Goal: Task Accomplishment & Management: Manage account settings

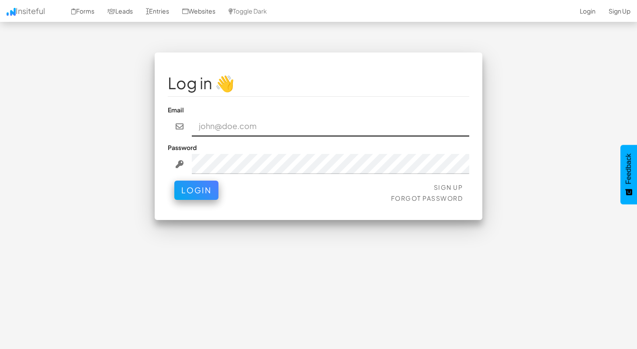
paste input "contact@nexusconsultingtech.com"
click at [311, 127] on input "contact@nexusconsultingtech.com" at bounding box center [331, 126] width 278 height 20
click at [350, 128] on input "contact@nexusconsultingtech.com" at bounding box center [331, 126] width 278 height 20
type input "contact@nexusconsultingtech.com"
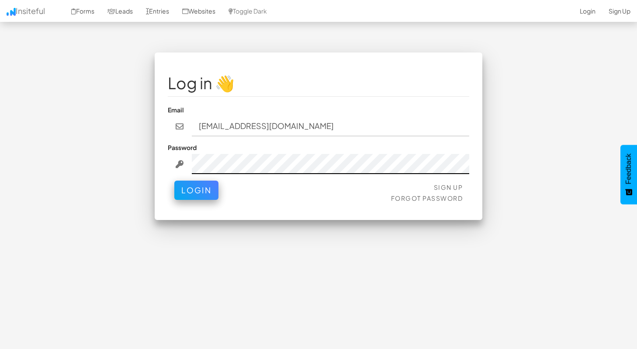
click at [168, 156] on div at bounding box center [319, 164] width 302 height 20
click at [184, 164] on div at bounding box center [319, 164] width 302 height 20
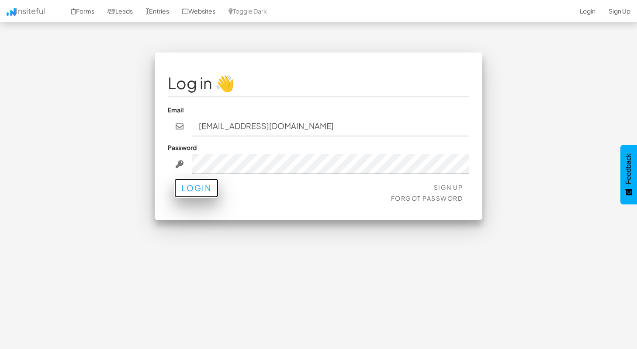
click at [215, 192] on button "Login" at bounding box center [196, 187] width 44 height 19
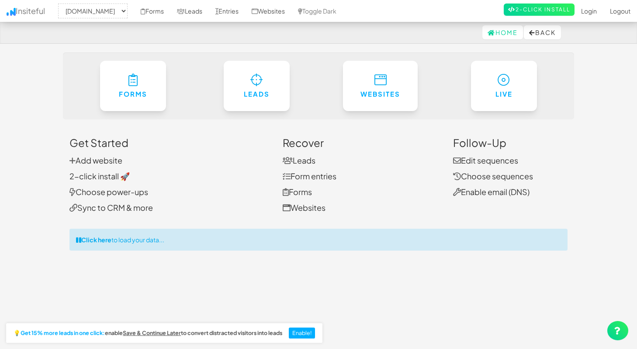
select select "2512"
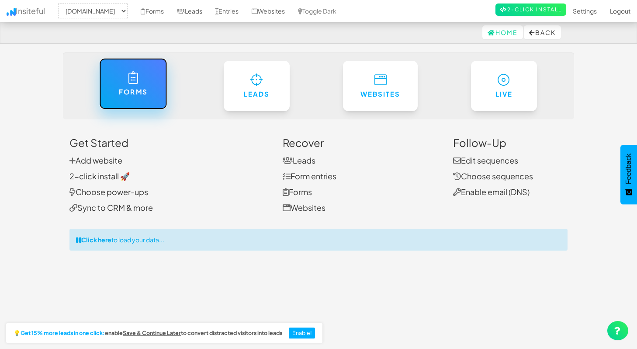
click at [115, 77] on link "Forms" at bounding box center [133, 83] width 68 height 51
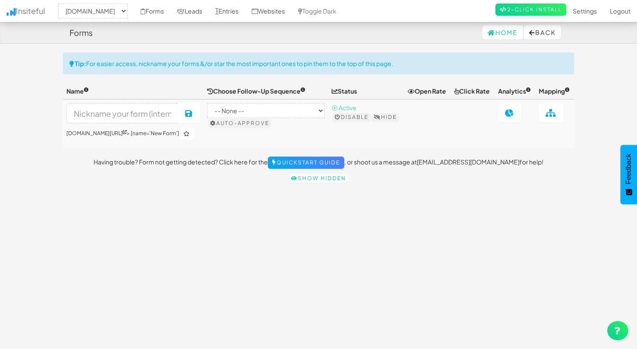
select select "2512"
click at [295, 118] on select "-- None -- B2B (Plain) by Insiteful Checkout (Rich HTML) by Insiteful Checkout …" at bounding box center [266, 110] width 118 height 15
click at [529, 34] on icon at bounding box center [532, 33] width 6 height 6
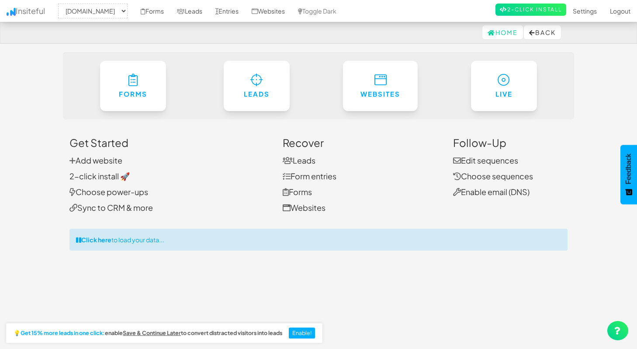
select select "2512"
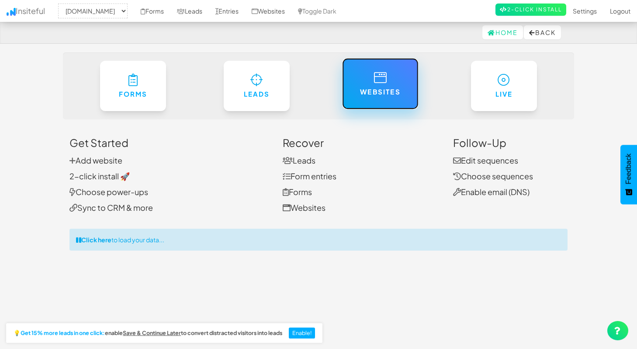
click at [389, 89] on h6 "Websites" at bounding box center [380, 91] width 41 height 7
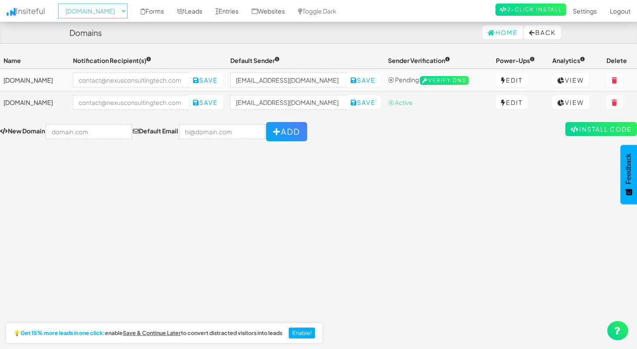
click at [85, 9] on select "-- None -- directfundingco.com nexusconsultingtech.com" at bounding box center [92, 10] width 69 height 15
select select "2514"
click at [61, 3] on select "-- None -- directfundingco.com nexusconsultingtech.com" at bounding box center [92, 10] width 69 height 15
select select "2514"
click at [170, 14] on link "Forms" at bounding box center [152, 11] width 36 height 22
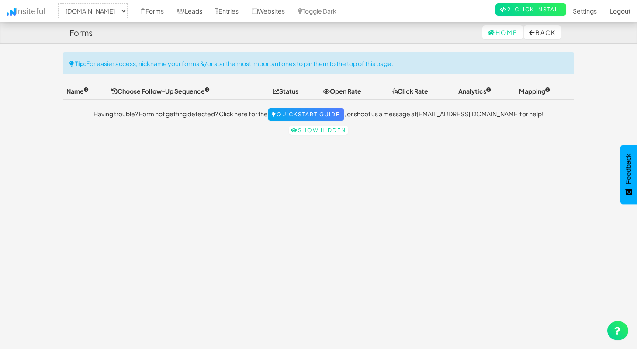
select select "2514"
click at [209, 14] on link "Leads" at bounding box center [189, 11] width 38 height 22
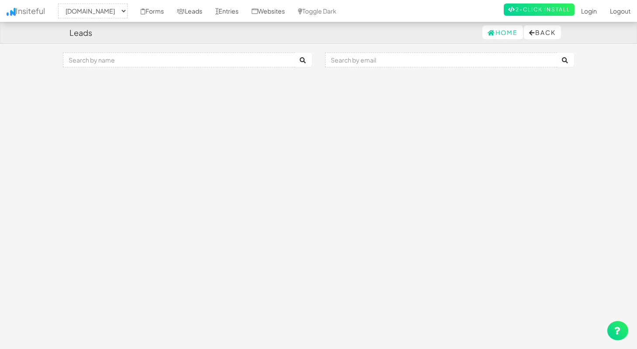
select select "2514"
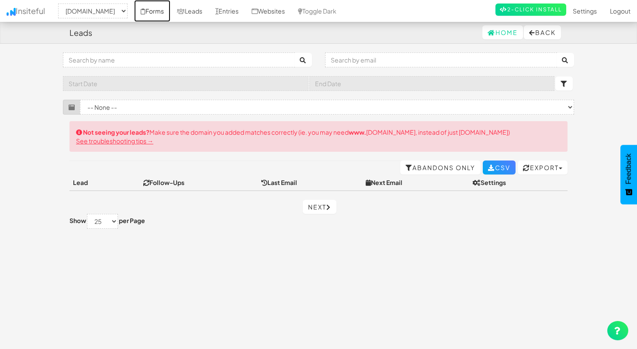
click at [170, 10] on link "Forms" at bounding box center [152, 11] width 36 height 22
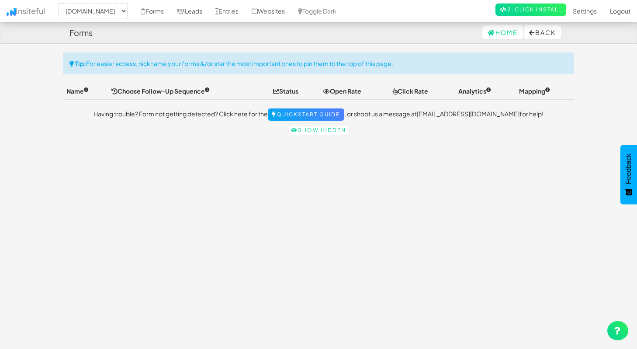
select select "2514"
click at [312, 119] on link "Quickstart Guide" at bounding box center [306, 114] width 76 height 12
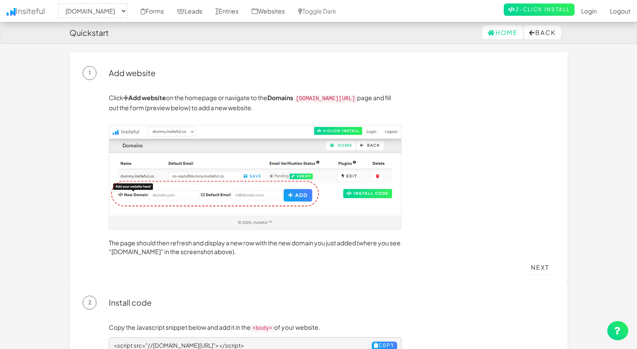
select select "2514"
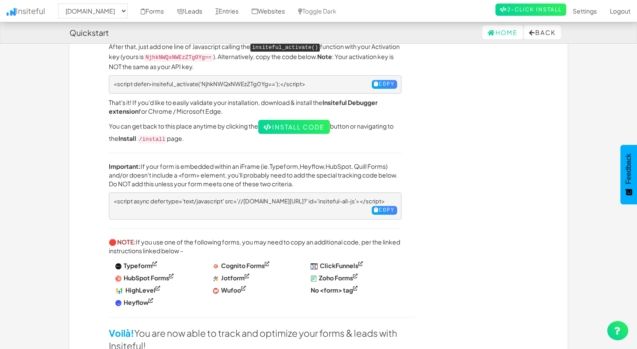
scroll to position [345, 0]
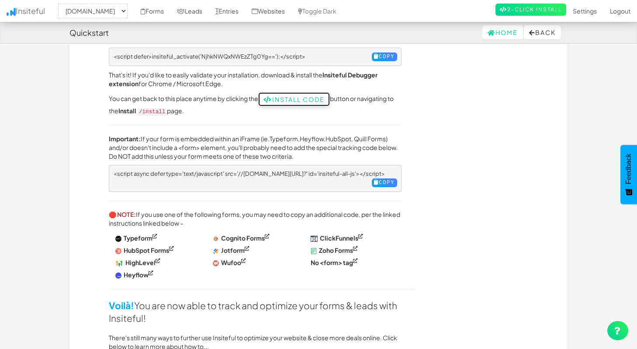
click at [298, 94] on link "Install Code" at bounding box center [294, 99] width 72 height 14
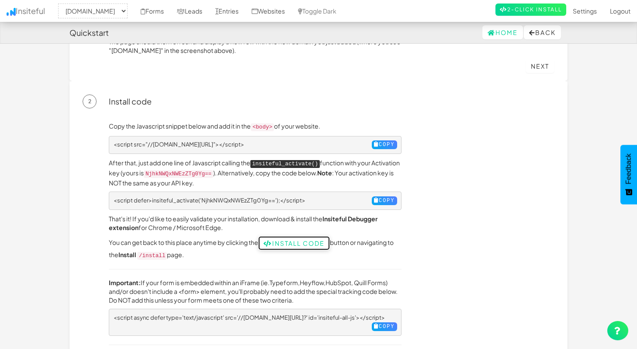
scroll to position [207, 0]
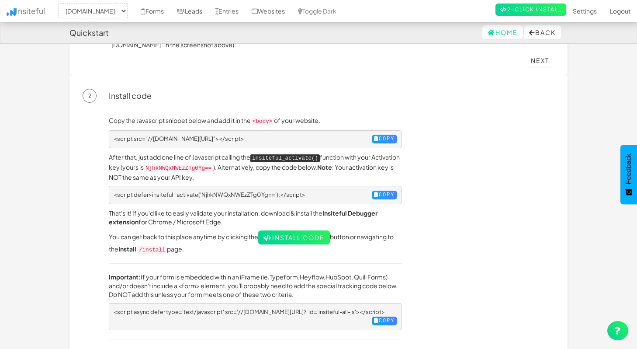
click at [474, 191] on div "Copy the Javascript snippet below and add it in the <body> of your website. <sc…" at bounding box center [331, 324] width 459 height 417
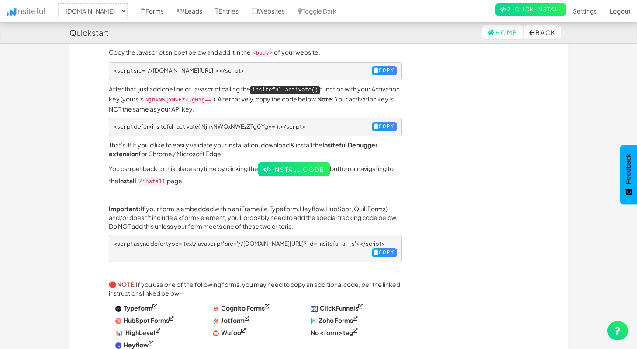
scroll to position [269, 0]
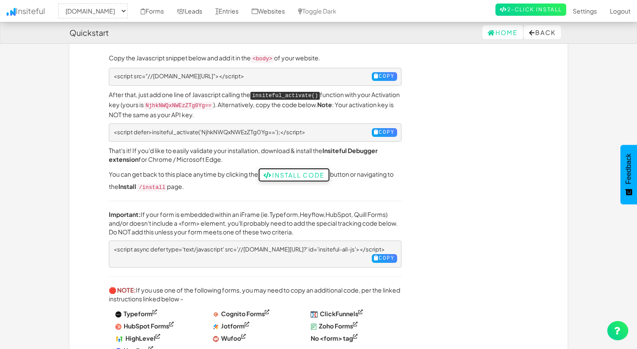
click at [313, 169] on link "Install Code" at bounding box center [294, 175] width 72 height 14
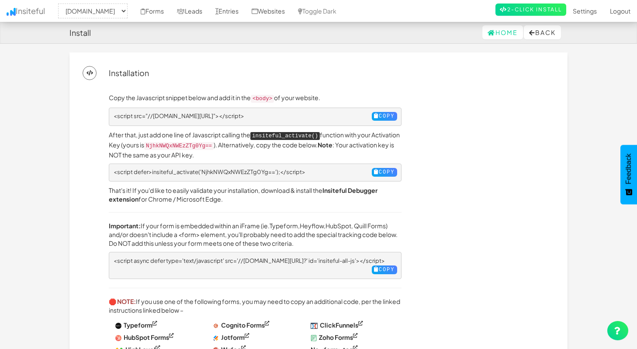
select select "2514"
click at [378, 116] on button "Copy" at bounding box center [384, 116] width 25 height 9
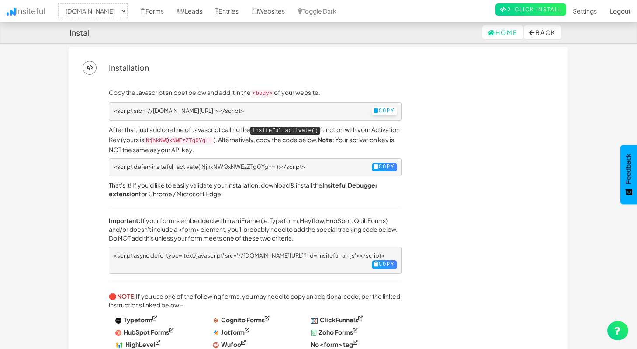
scroll to position [11, 0]
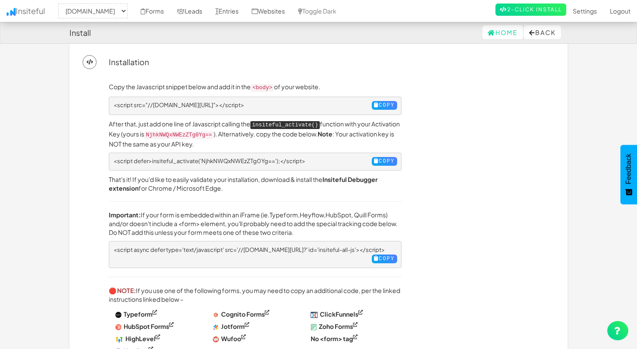
click at [429, 140] on div "Copy the Javascript snippet below and add it in the <body> of your website. <sc…" at bounding box center [331, 228] width 459 height 293
click at [374, 157] on button "Copy" at bounding box center [384, 161] width 25 height 9
click at [375, 106] on button "Copy" at bounding box center [384, 105] width 25 height 9
click at [375, 157] on button "Copy" at bounding box center [384, 161] width 25 height 9
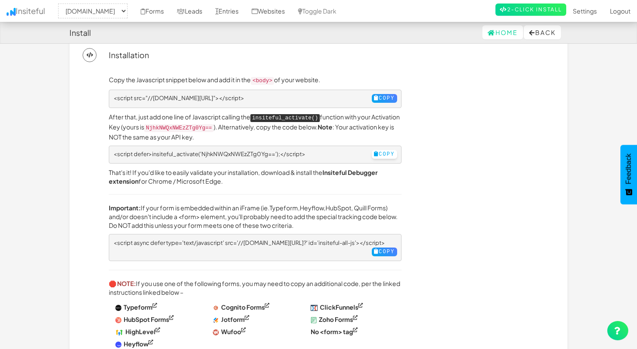
scroll to position [0, 0]
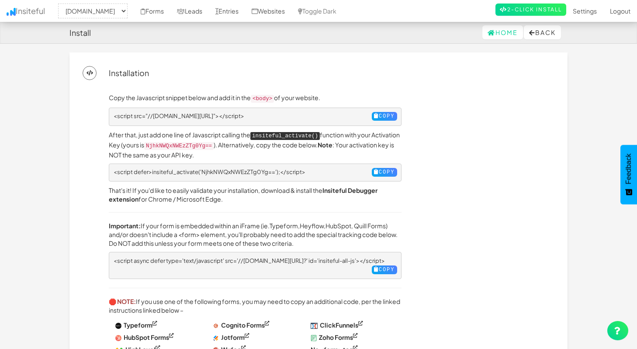
click at [476, 28] on form "Home Back" at bounding box center [522, 32] width 92 height 14
click at [500, 34] on link "Home" at bounding box center [503, 32] width 41 height 14
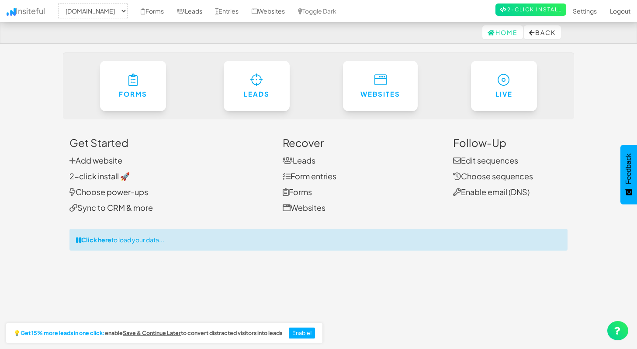
select select "2514"
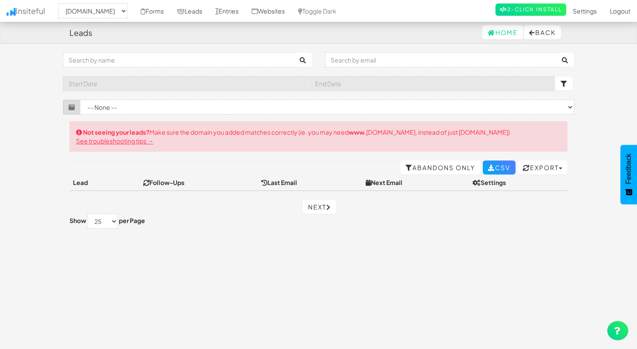
select select "2514"
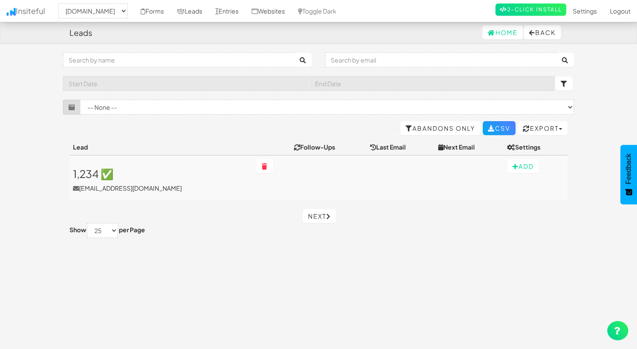
select select "2514"
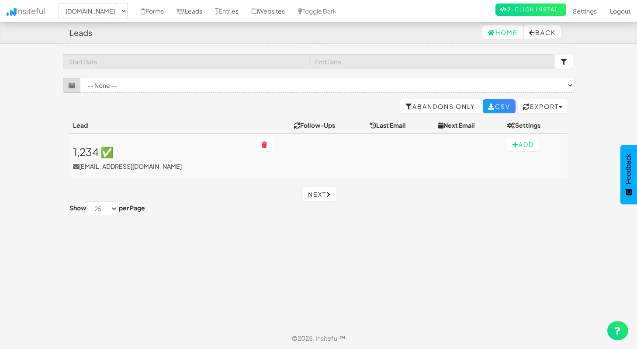
scroll to position [17, 0]
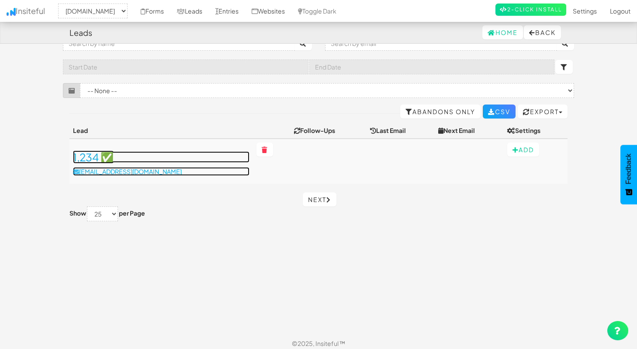
drag, startPoint x: 100, startPoint y: 157, endPoint x: 109, endPoint y: 159, distance: 9.3
click at [99, 158] on h3 "1,234 ✅" at bounding box center [161, 156] width 177 height 11
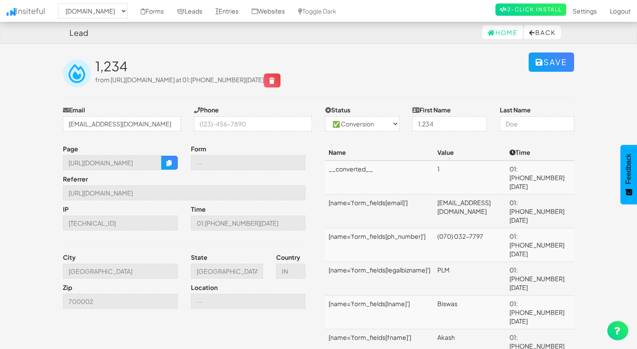
select select "2514"
select select "1"
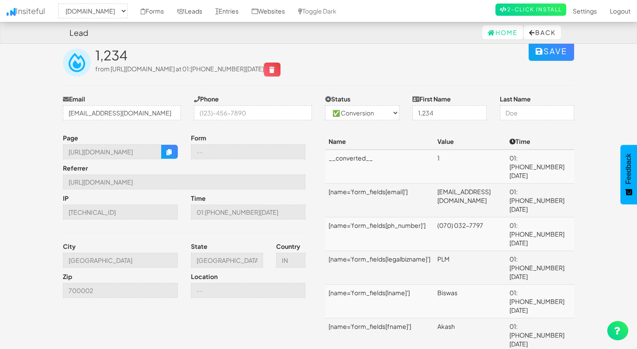
scroll to position [22, 0]
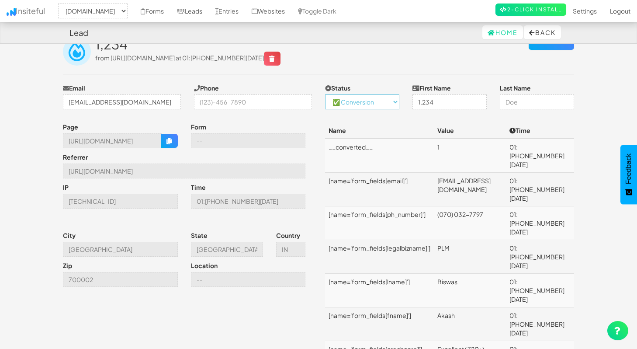
click at [379, 106] on select "-- None -- ✅ Conversion 🔥 Lead Unknown" at bounding box center [362, 101] width 74 height 15
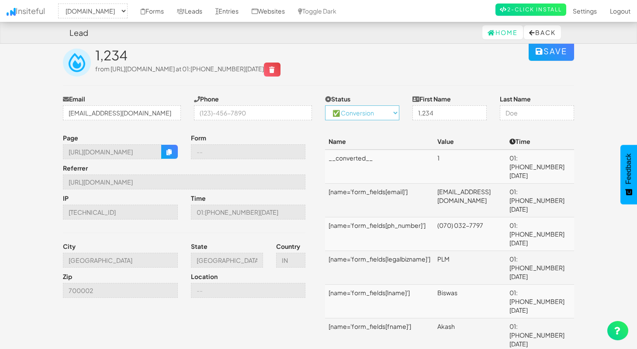
scroll to position [0, 0]
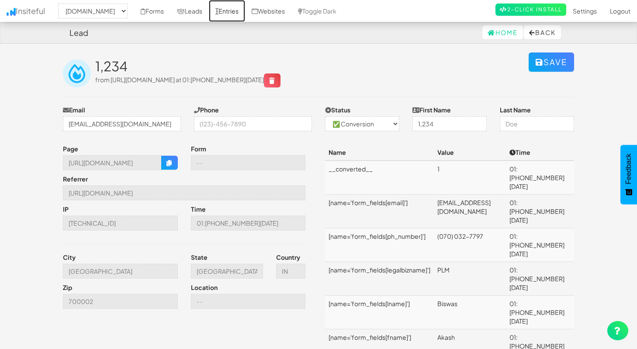
click at [245, 10] on link "Entries" at bounding box center [227, 11] width 36 height 22
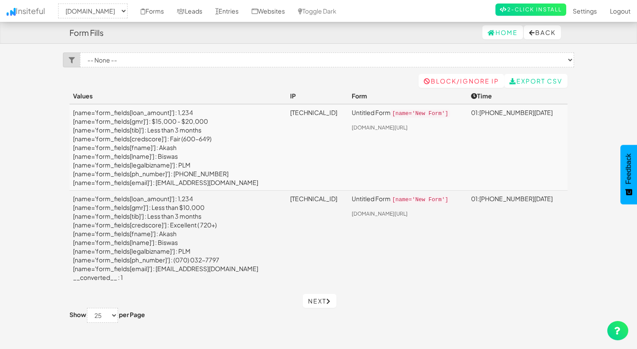
select select "2514"
click at [209, 11] on link "Leads" at bounding box center [189, 11] width 38 height 22
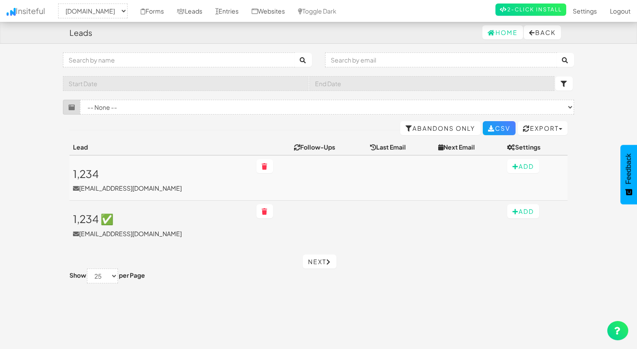
select select "2514"
